Goal: Task Accomplishment & Management: Use online tool/utility

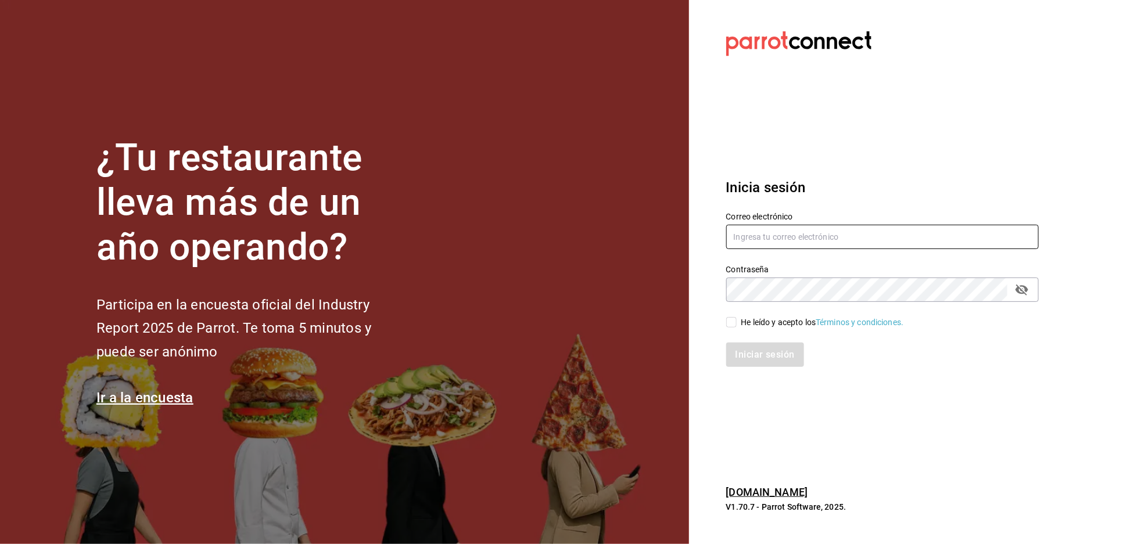
type input "[EMAIL_ADDRESS][DOMAIN_NAME]"
click at [730, 313] on div "He leído y acepto los Términos y condiciones." at bounding box center [875, 315] width 327 height 27
drag, startPoint x: 723, startPoint y: 320, endPoint x: 730, endPoint y: 320, distance: 7.0
click at [728, 320] on div "He leído y acepto los Términos y condiciones." at bounding box center [875, 315] width 327 height 27
click at [732, 321] on input "He leído y acepto los Términos y condiciones." at bounding box center [731, 322] width 10 height 10
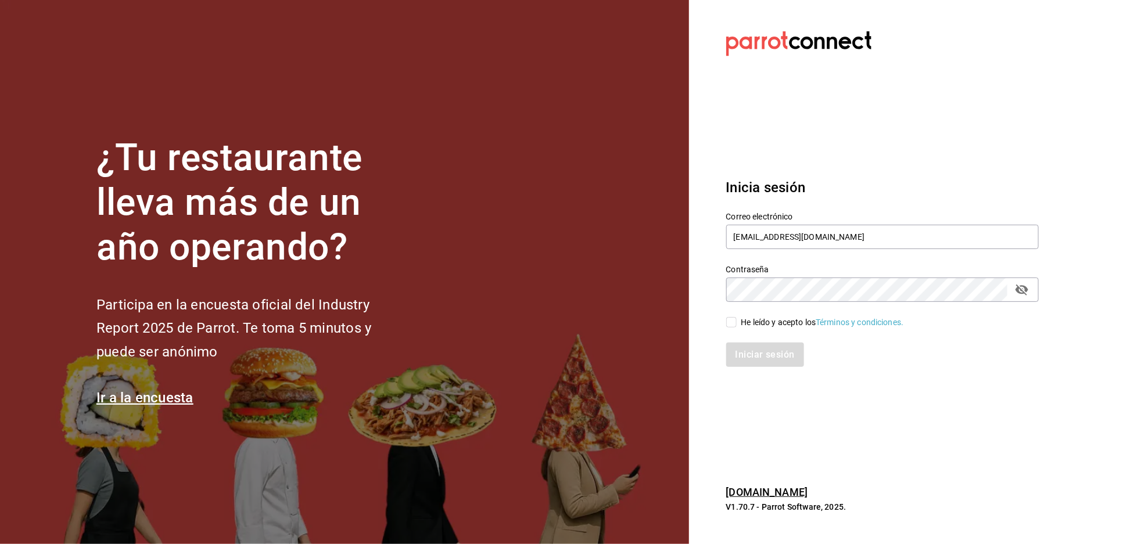
checkbox input "true"
click at [759, 355] on button "Iniciar sesión" at bounding box center [765, 355] width 79 height 24
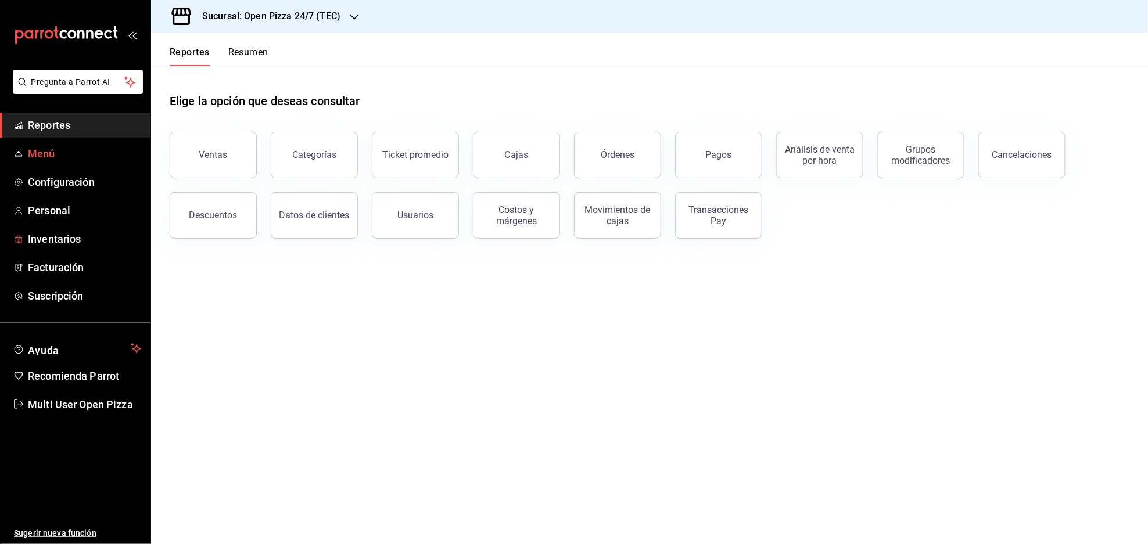
click at [46, 152] on span "Menú" at bounding box center [84, 154] width 113 height 16
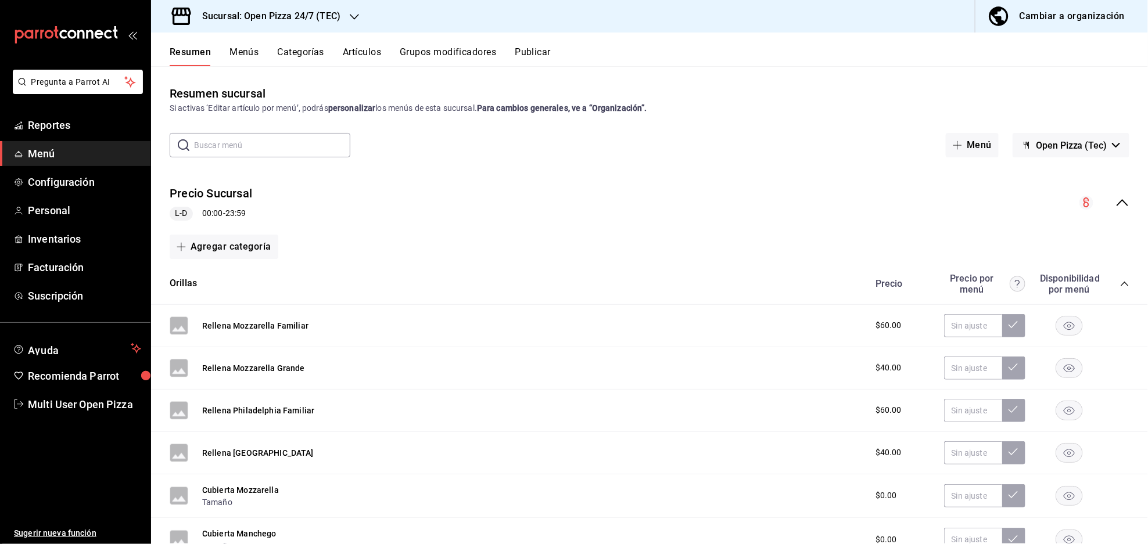
click at [1116, 209] on icon "collapse-menu-row" at bounding box center [1123, 203] width 14 height 14
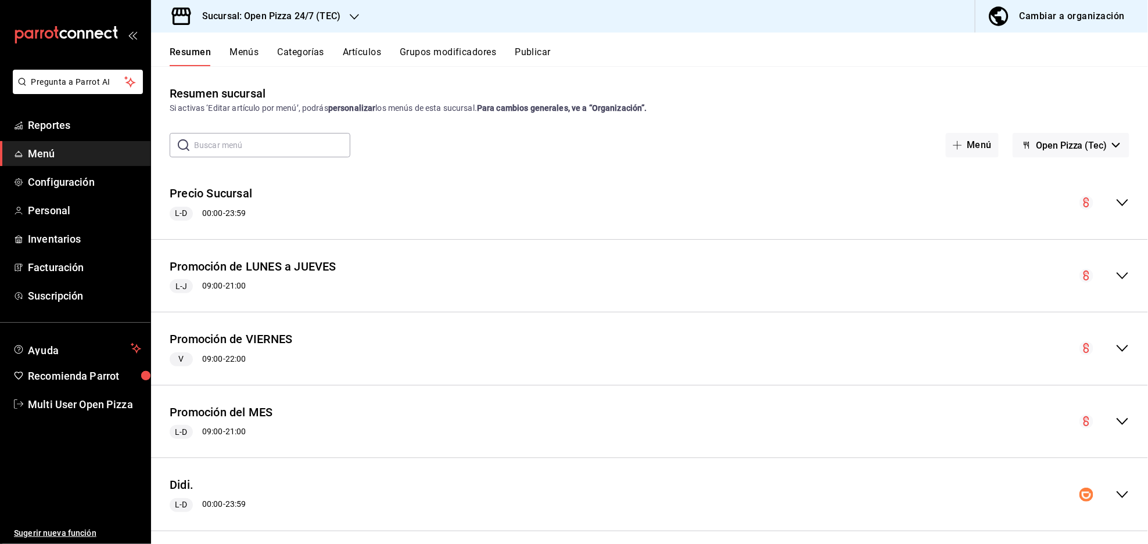
click at [1116, 205] on icon "collapse-menu-row" at bounding box center [1123, 203] width 14 height 14
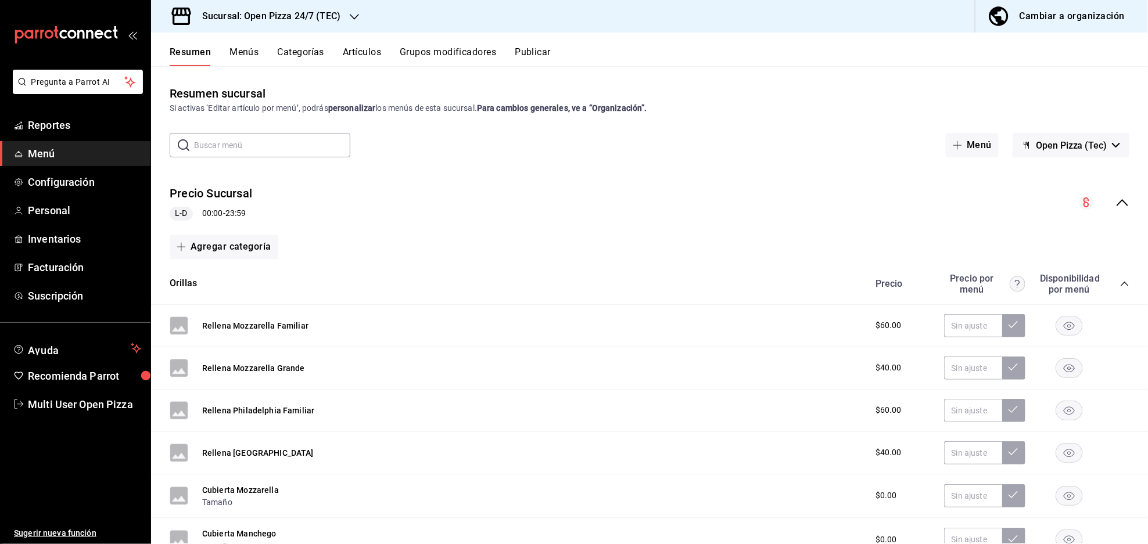
click at [1120, 287] on icon "collapse-category-row" at bounding box center [1124, 284] width 9 height 9
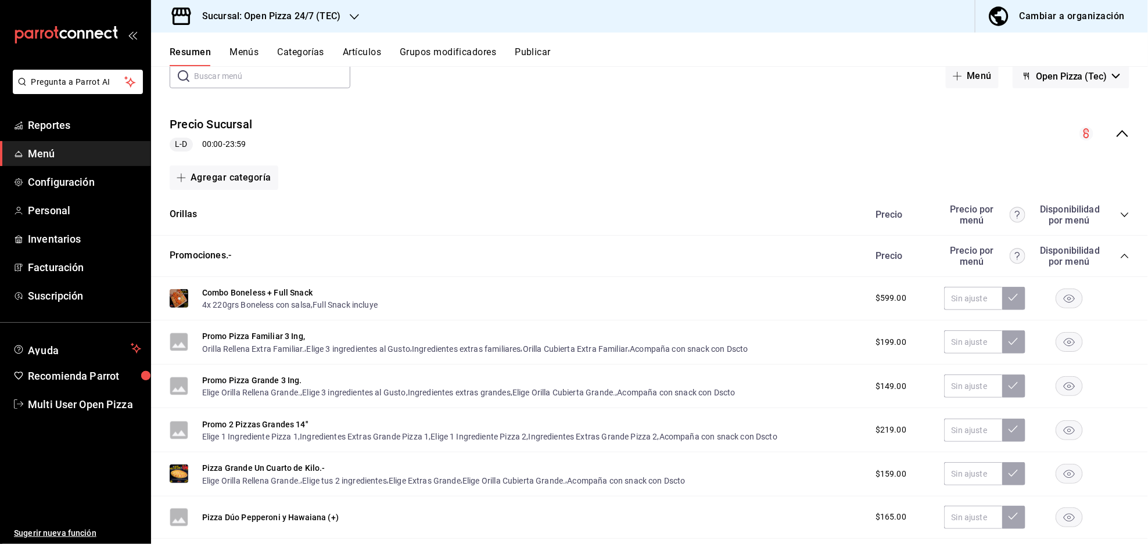
scroll to position [155, 0]
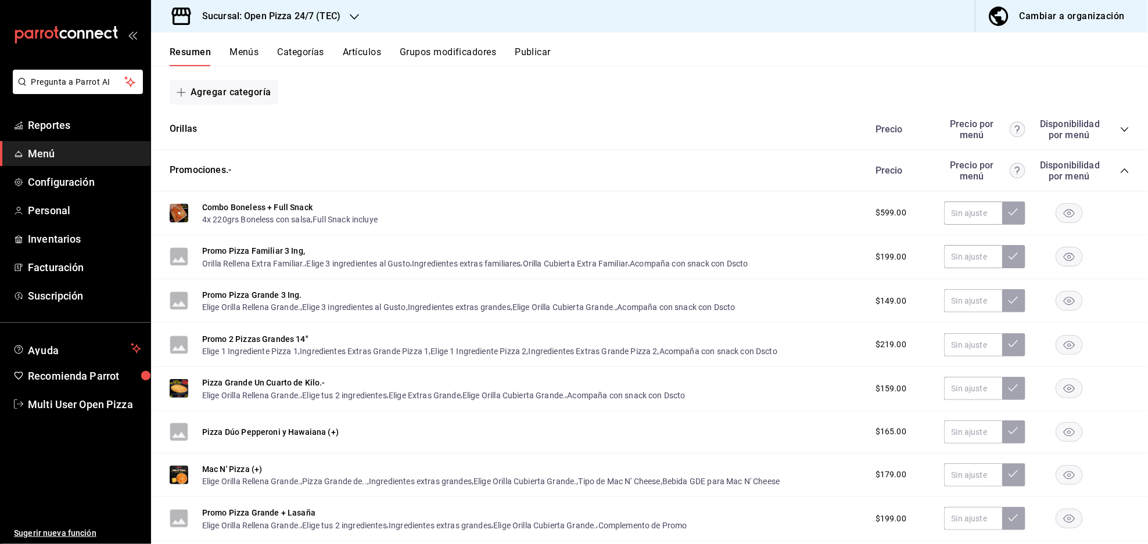
click at [1120, 169] on icon "collapse-category-row" at bounding box center [1124, 170] width 9 height 9
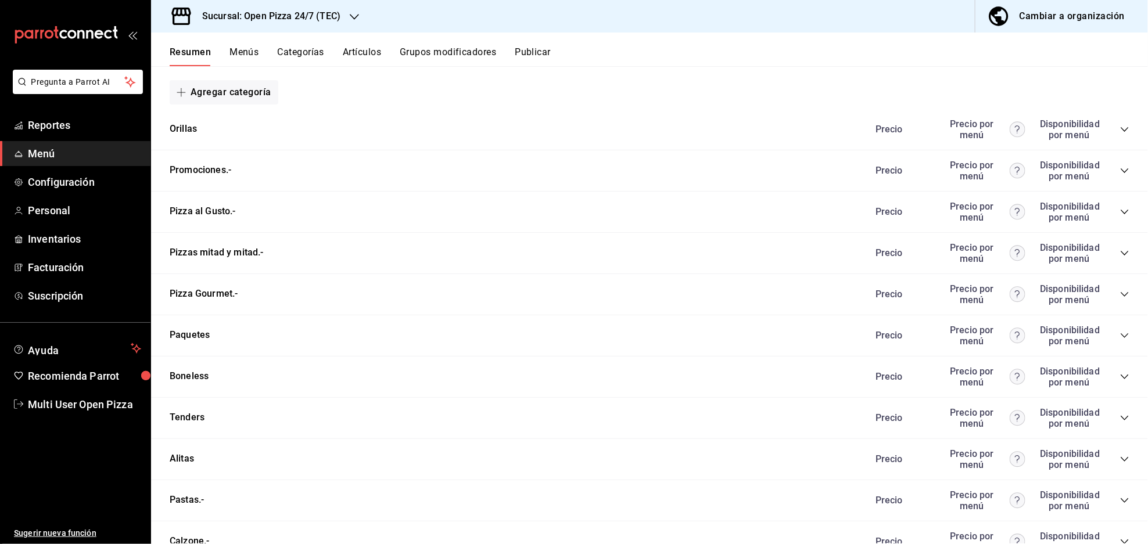
click at [1120, 210] on icon "collapse-category-row" at bounding box center [1124, 211] width 9 height 9
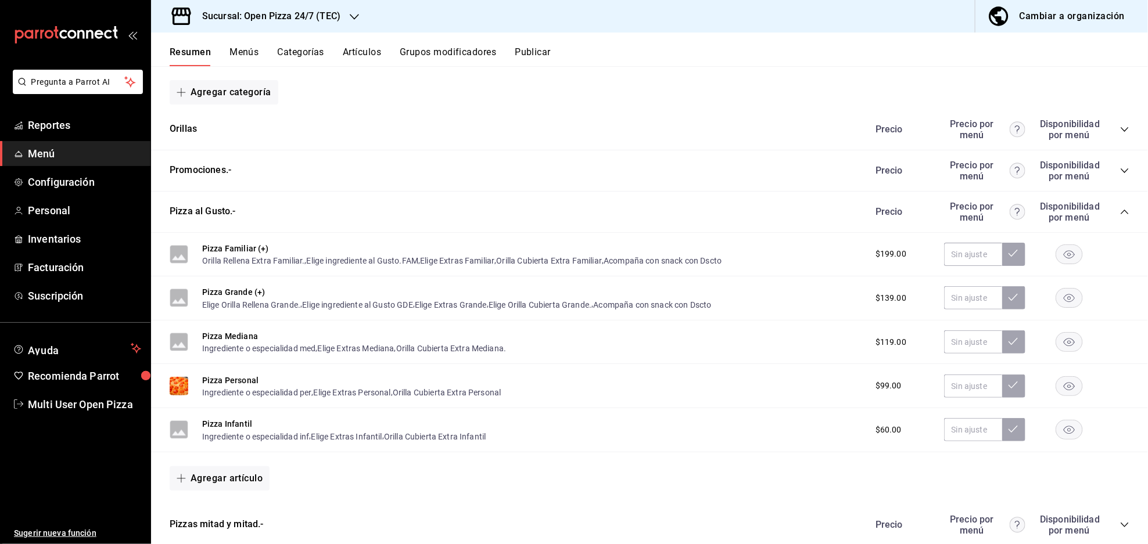
click at [1120, 208] on icon "collapse-category-row" at bounding box center [1124, 211] width 9 height 9
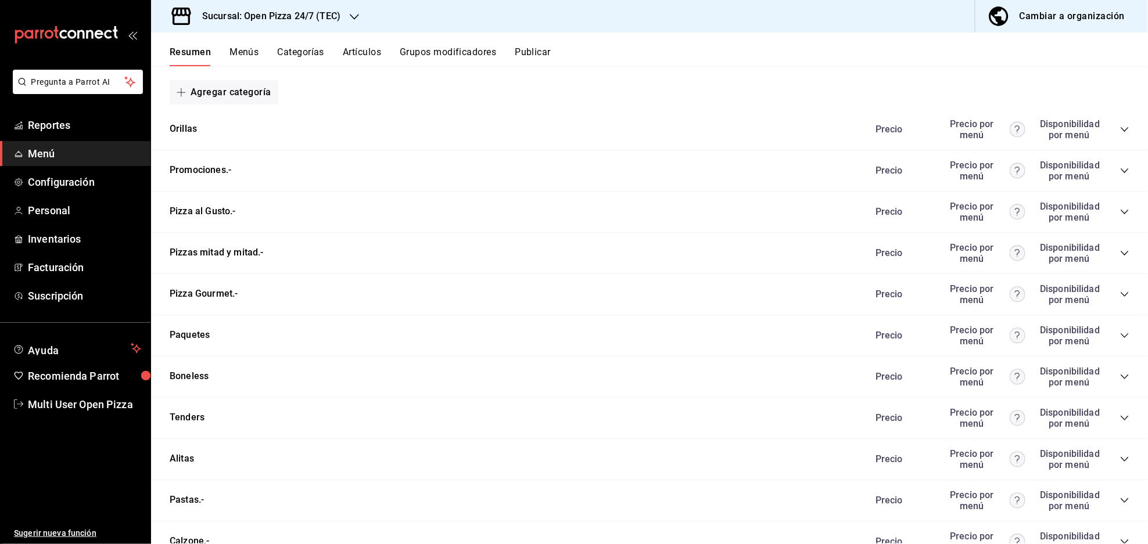
click at [1120, 331] on icon "collapse-category-row" at bounding box center [1124, 335] width 9 height 9
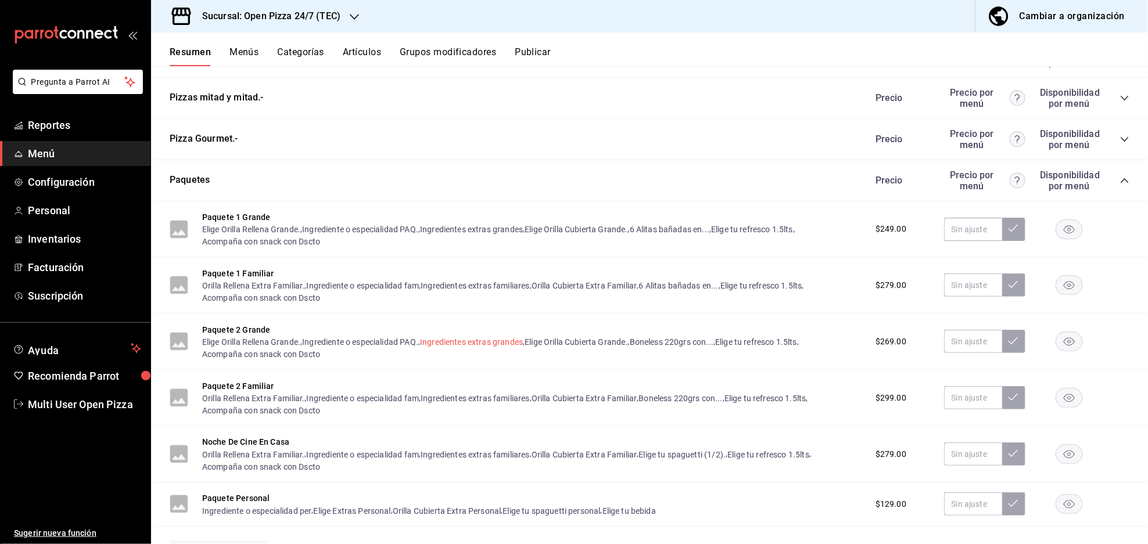
scroll to position [465, 0]
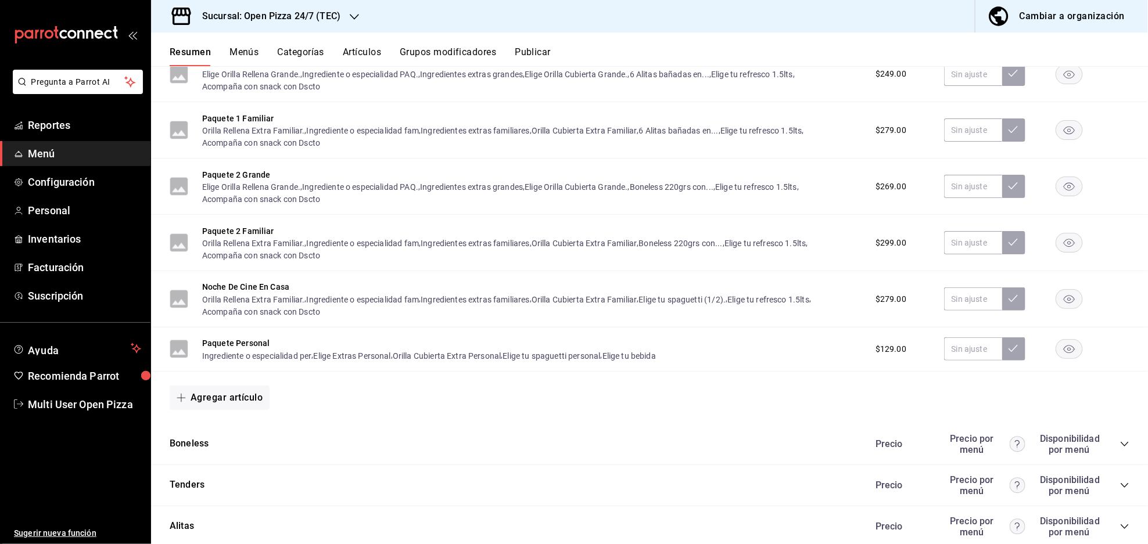
click at [323, 5] on div "Sucursal: Open Pizza 24/7 (TEC)" at bounding box center [261, 16] width 203 height 33
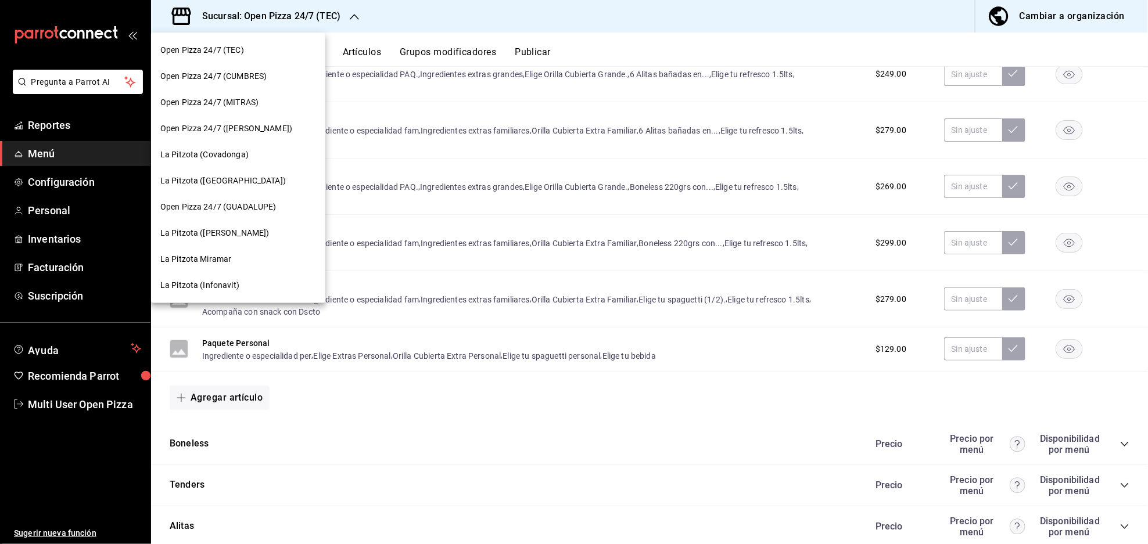
click at [242, 203] on span "Open Pizza 24/7 (GUADALUPE)" at bounding box center [218, 207] width 116 height 12
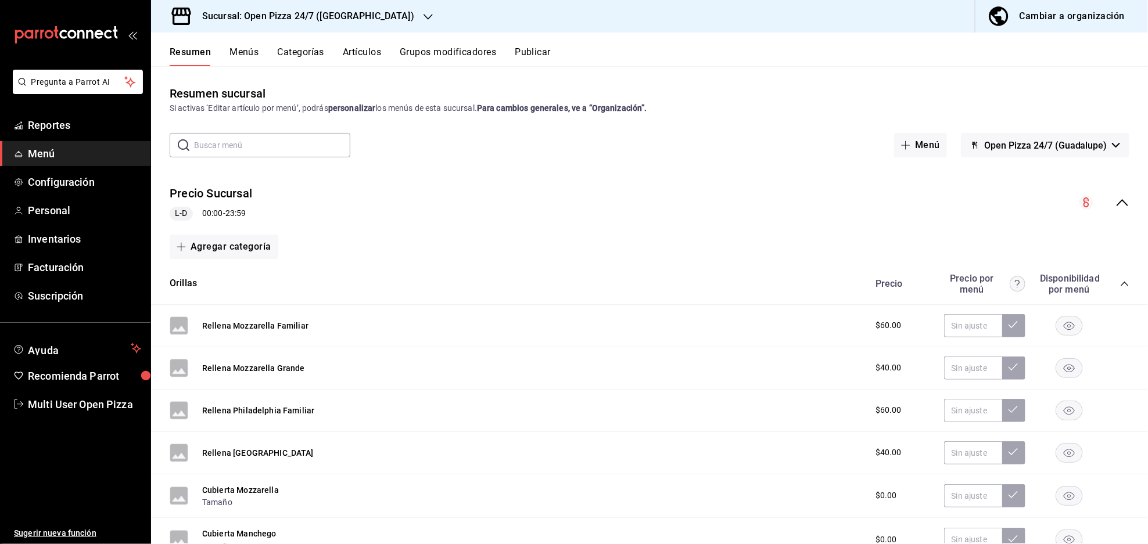
click at [57, 152] on span "Menú" at bounding box center [84, 154] width 113 height 16
click at [44, 149] on span "Menú" at bounding box center [84, 154] width 113 height 16
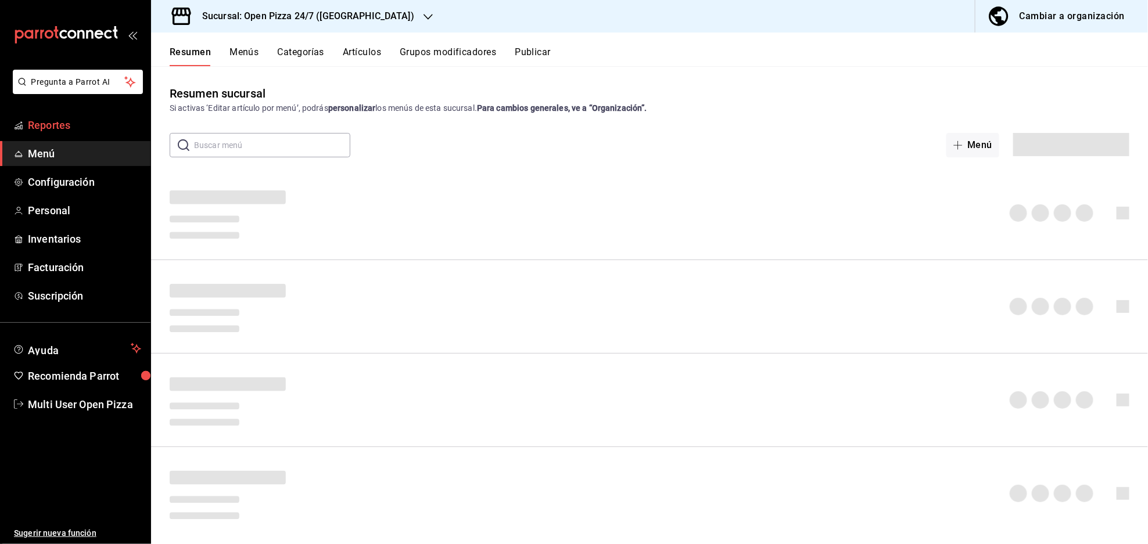
click at [62, 124] on span "Reportes" at bounding box center [84, 125] width 113 height 16
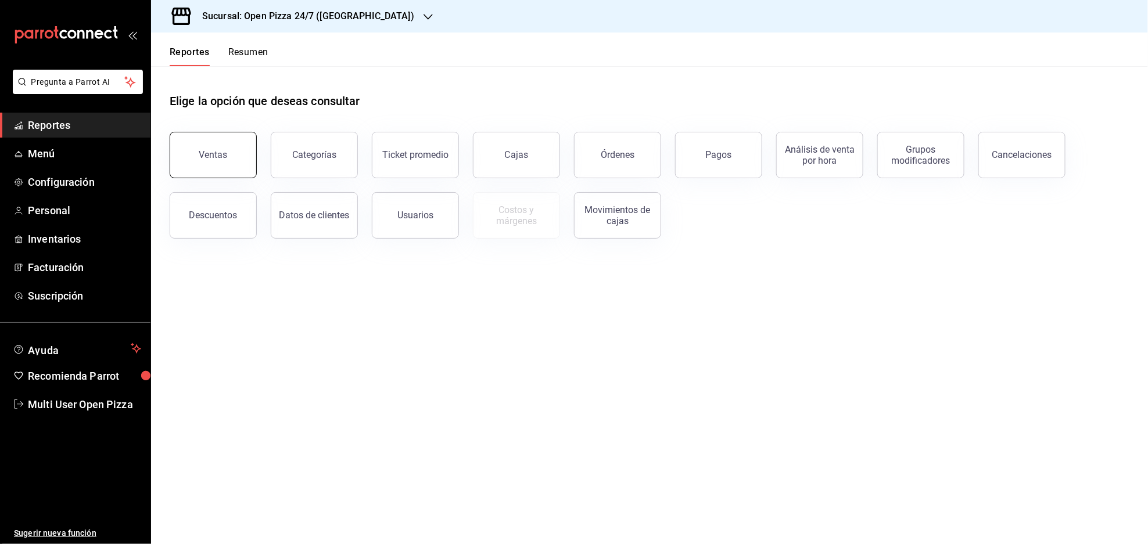
click at [195, 164] on button "Ventas" at bounding box center [213, 155] width 87 height 46
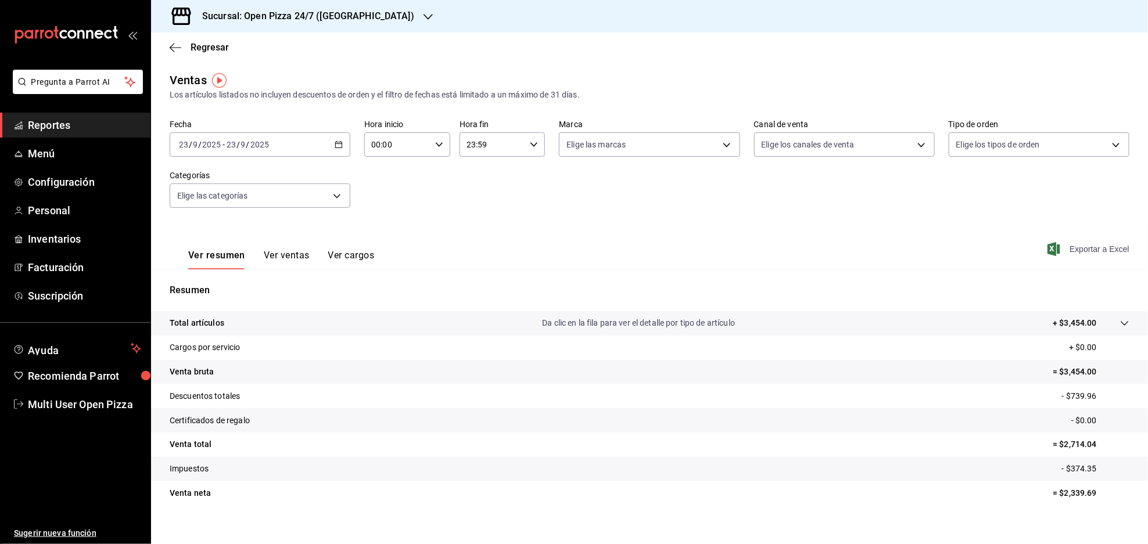
click at [1067, 252] on span "Exportar a Excel" at bounding box center [1090, 249] width 80 height 14
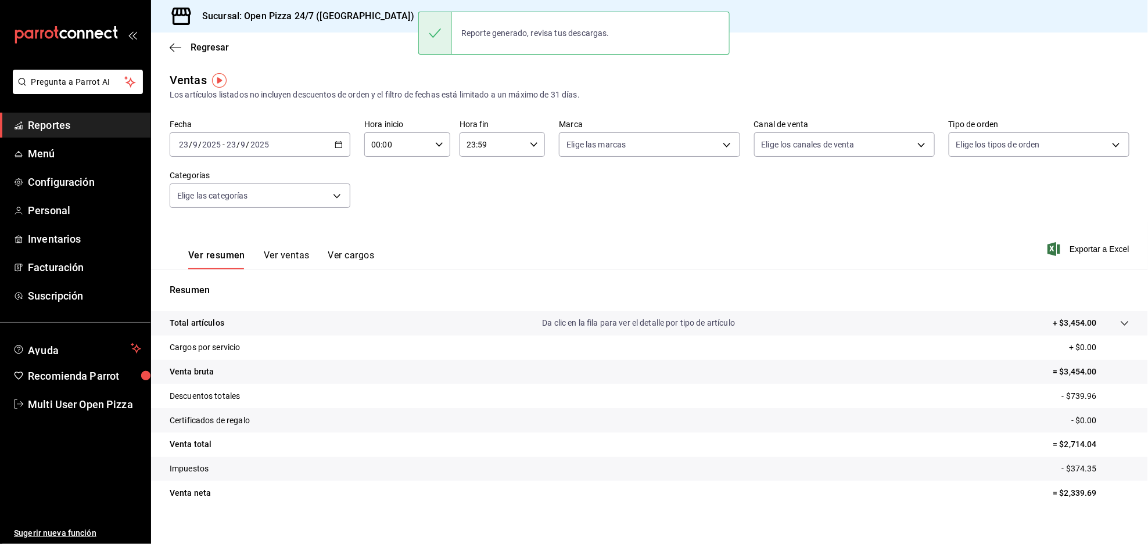
click at [337, 151] on div "2025-09-23 23 / 9 / 2025 - 2025-09-23 23 / 9 / 2025" at bounding box center [260, 144] width 181 height 24
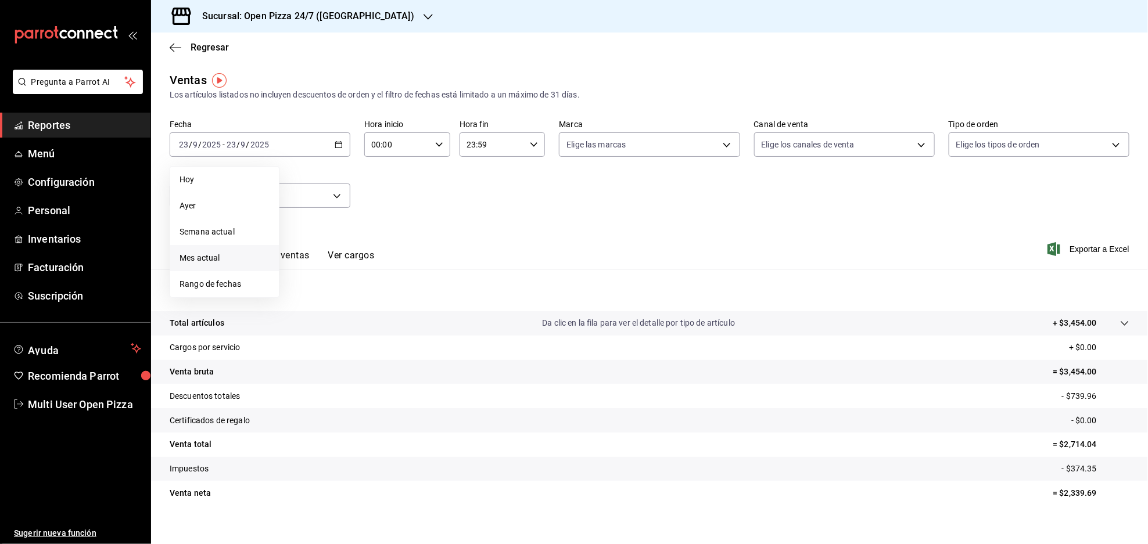
click at [219, 256] on span "Mes actual" at bounding box center [225, 258] width 90 height 12
click at [1059, 249] on span "Exportar a Excel" at bounding box center [1090, 249] width 80 height 14
